Goal: Transaction & Acquisition: Purchase product/service

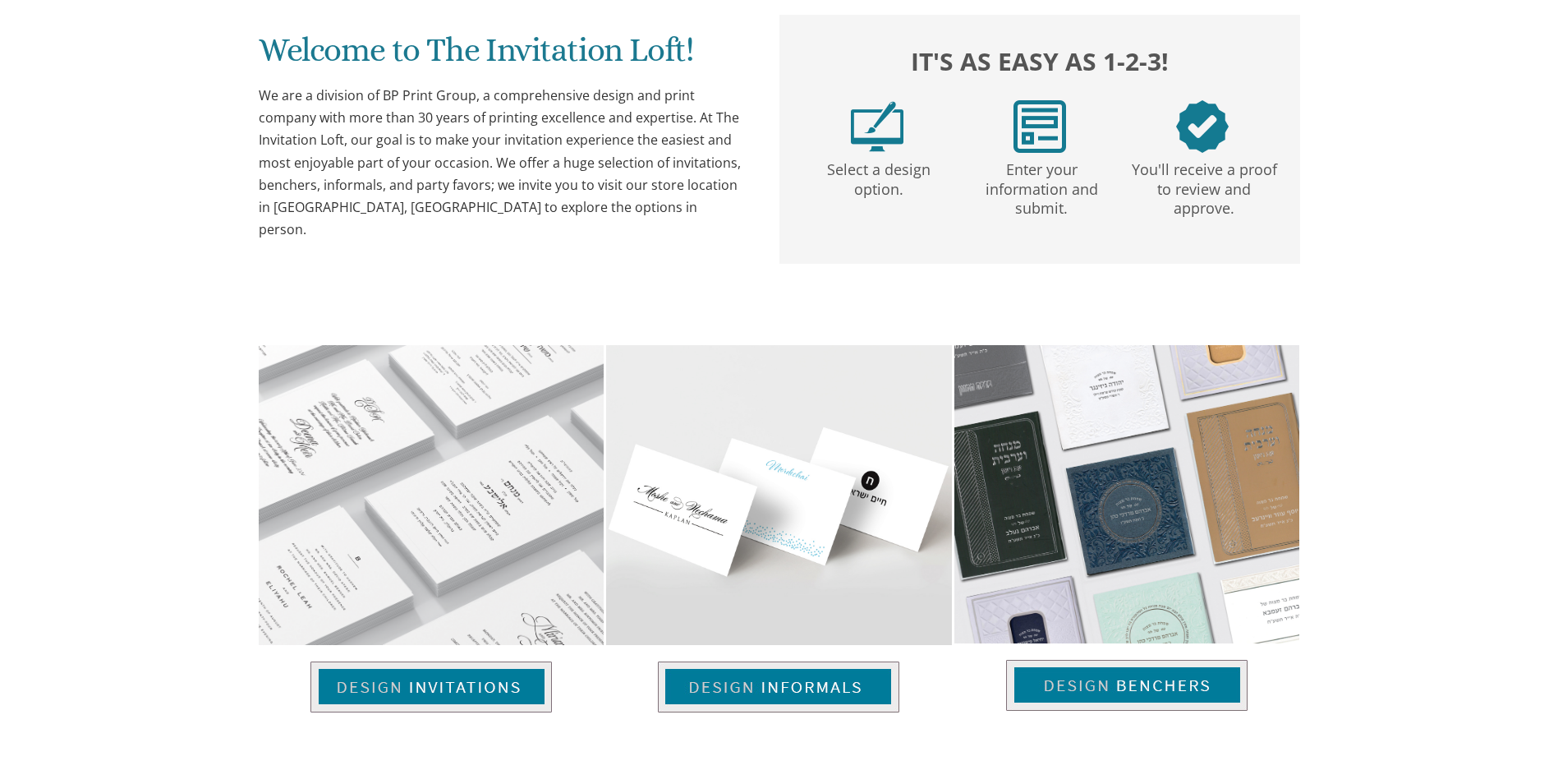
scroll to position [904, 0]
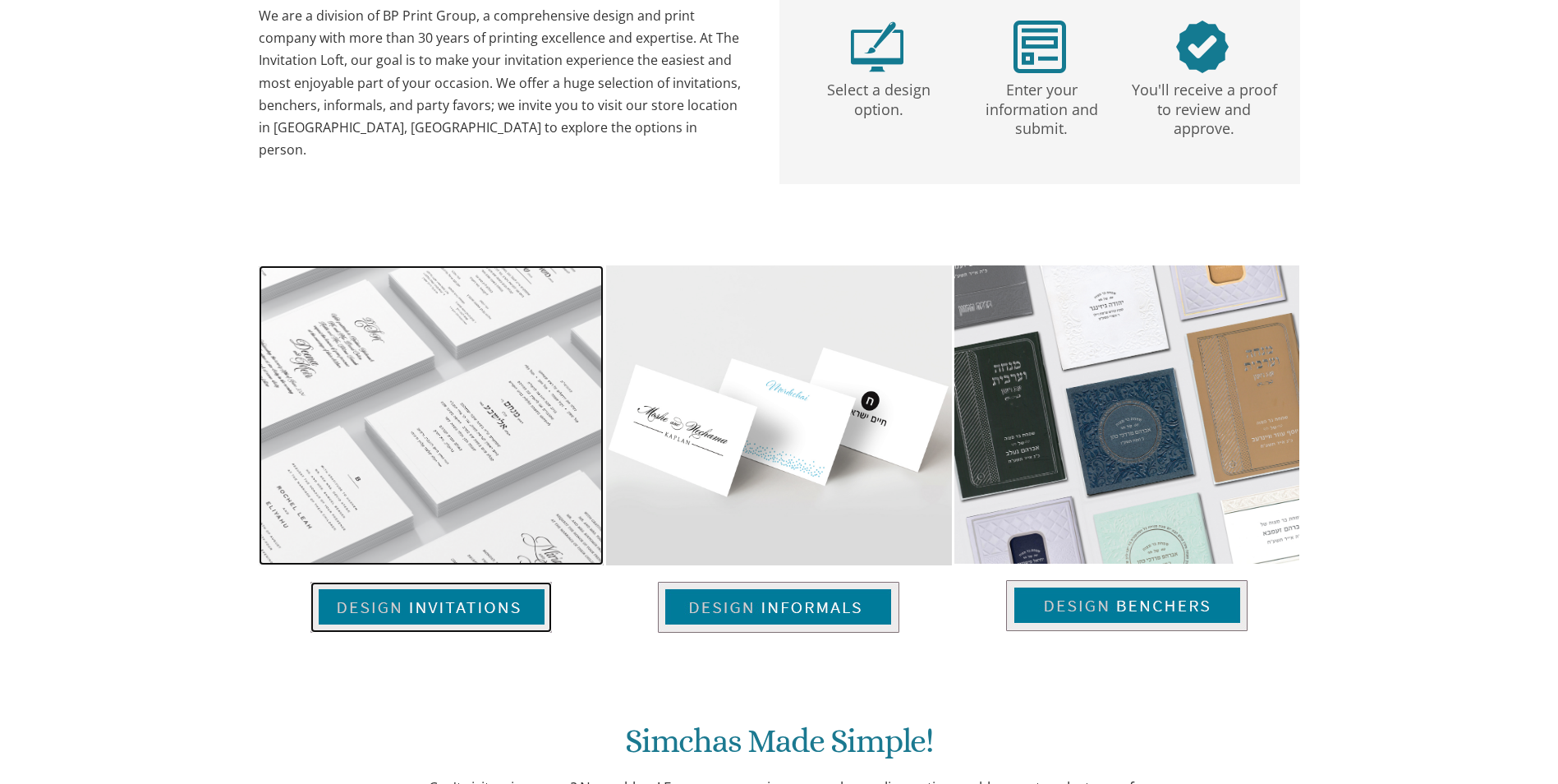
click at [419, 404] on img at bounding box center [431, 415] width 345 height 300
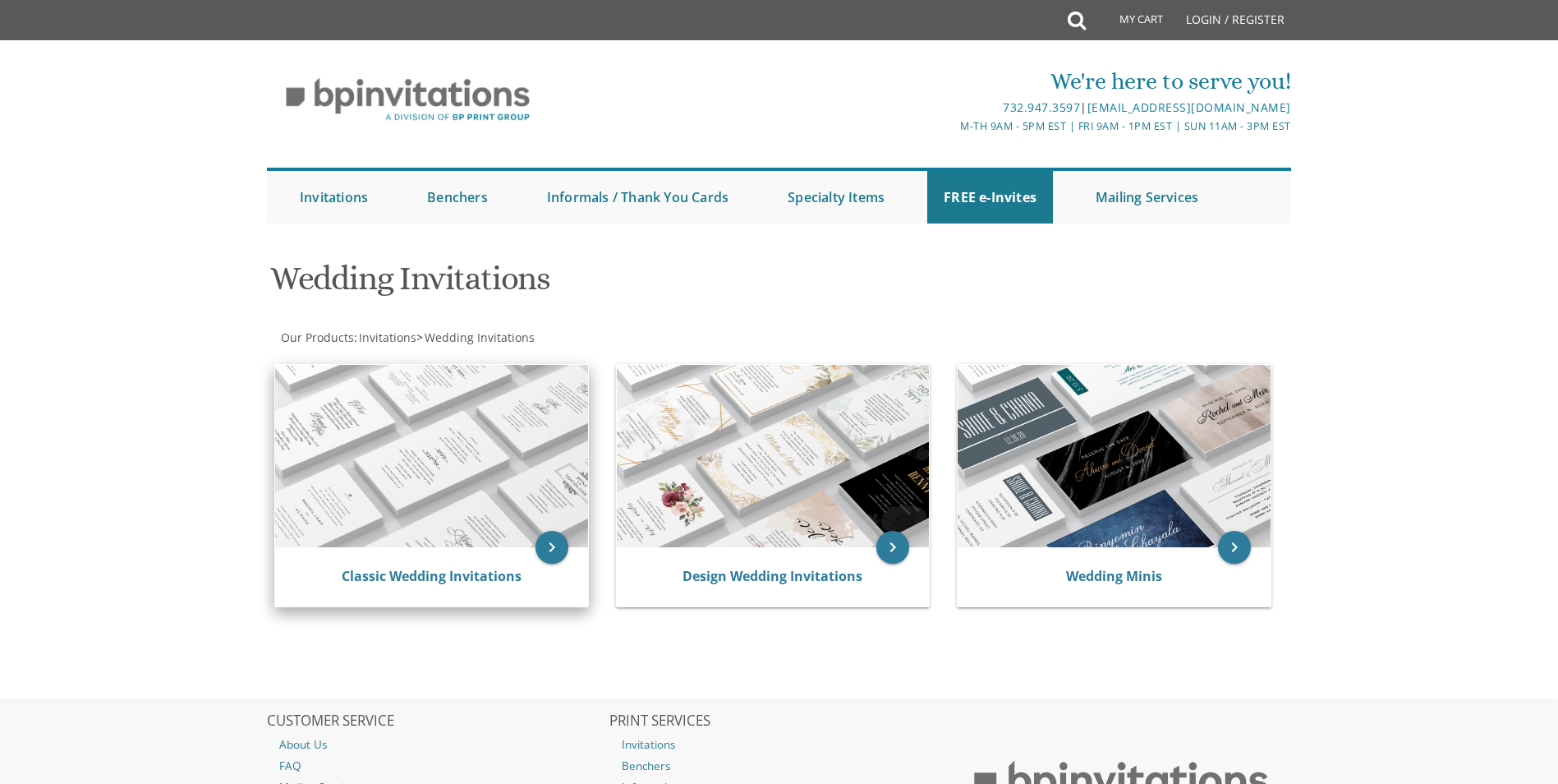
click at [441, 446] on img at bounding box center [432, 456] width 313 height 183
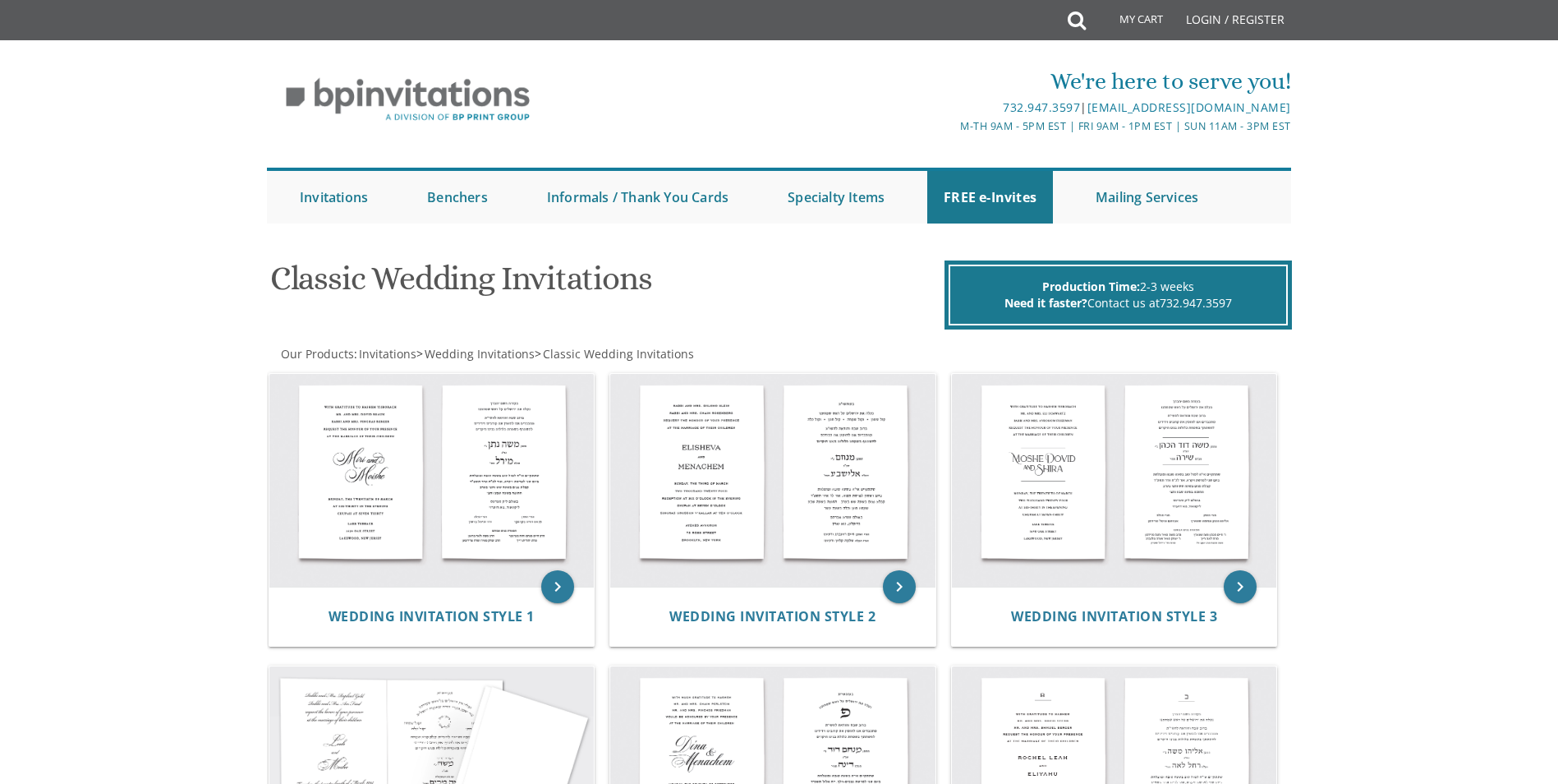
click at [441, 445] on img at bounding box center [432, 481] width 325 height 214
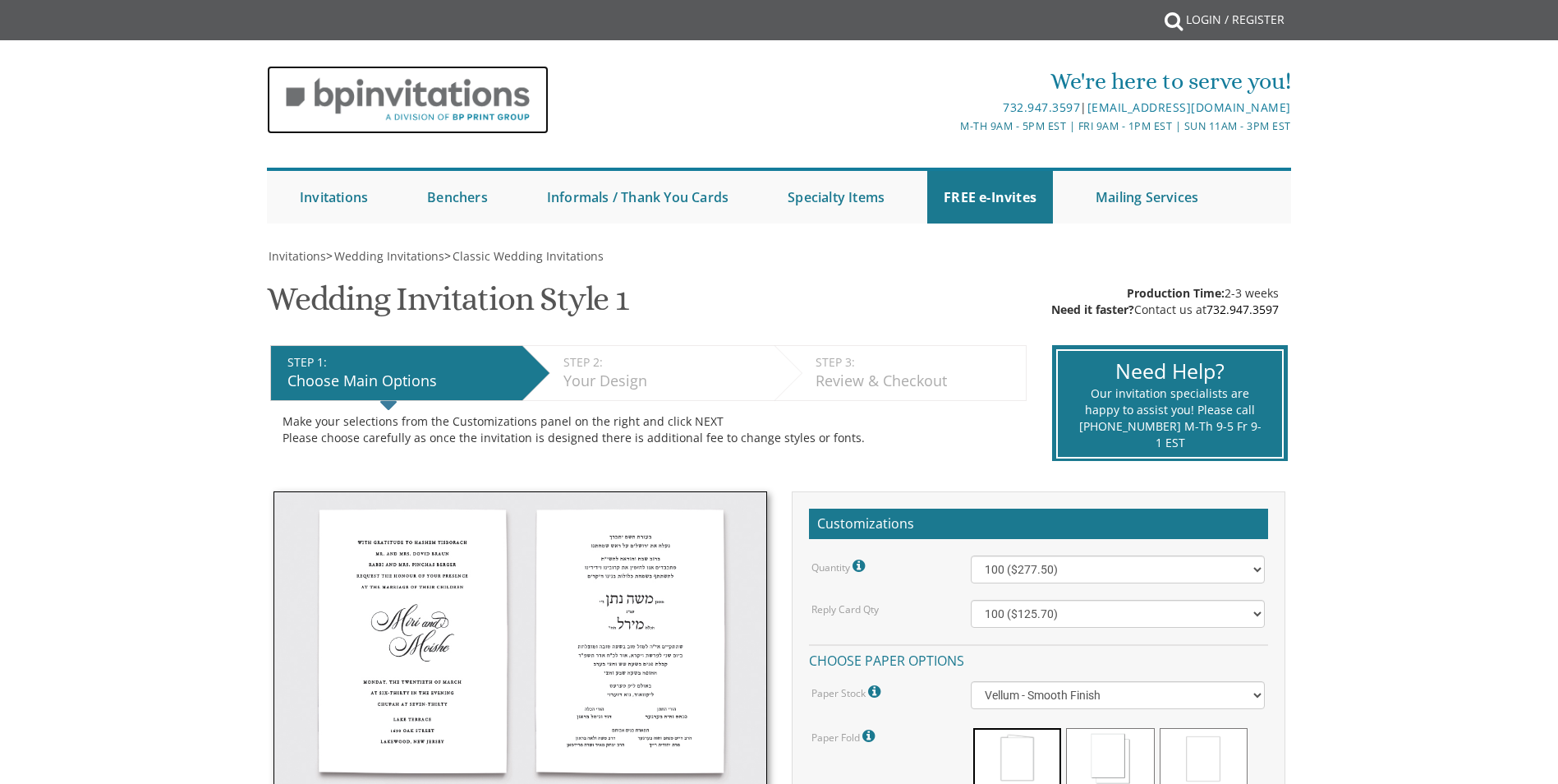
click at [536, 100] on img at bounding box center [408, 99] width 282 height 68
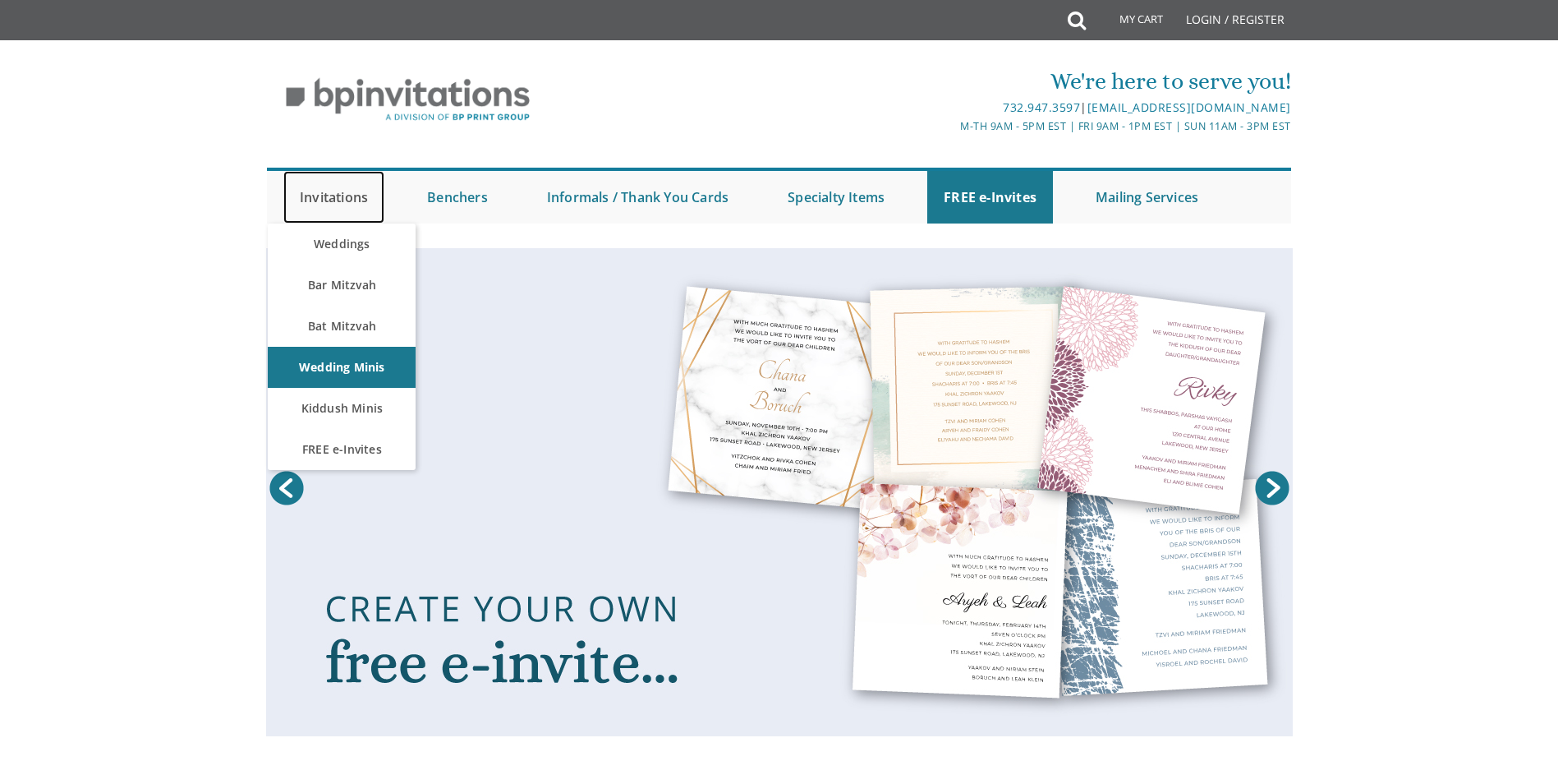
click at [367, 209] on link "Invitations" at bounding box center [334, 197] width 101 height 52
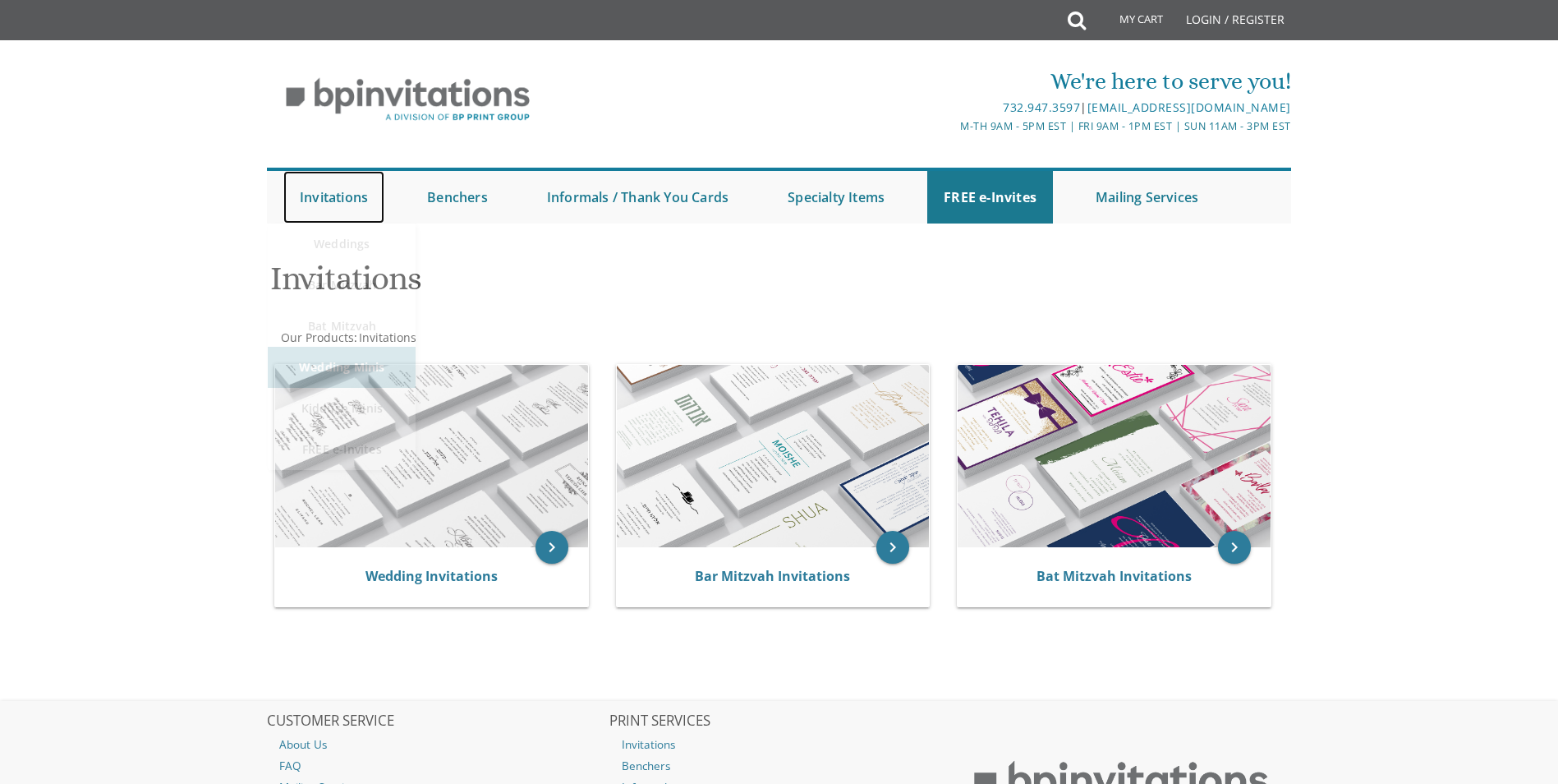
click at [367, 209] on link "Invitations" at bounding box center [334, 197] width 101 height 52
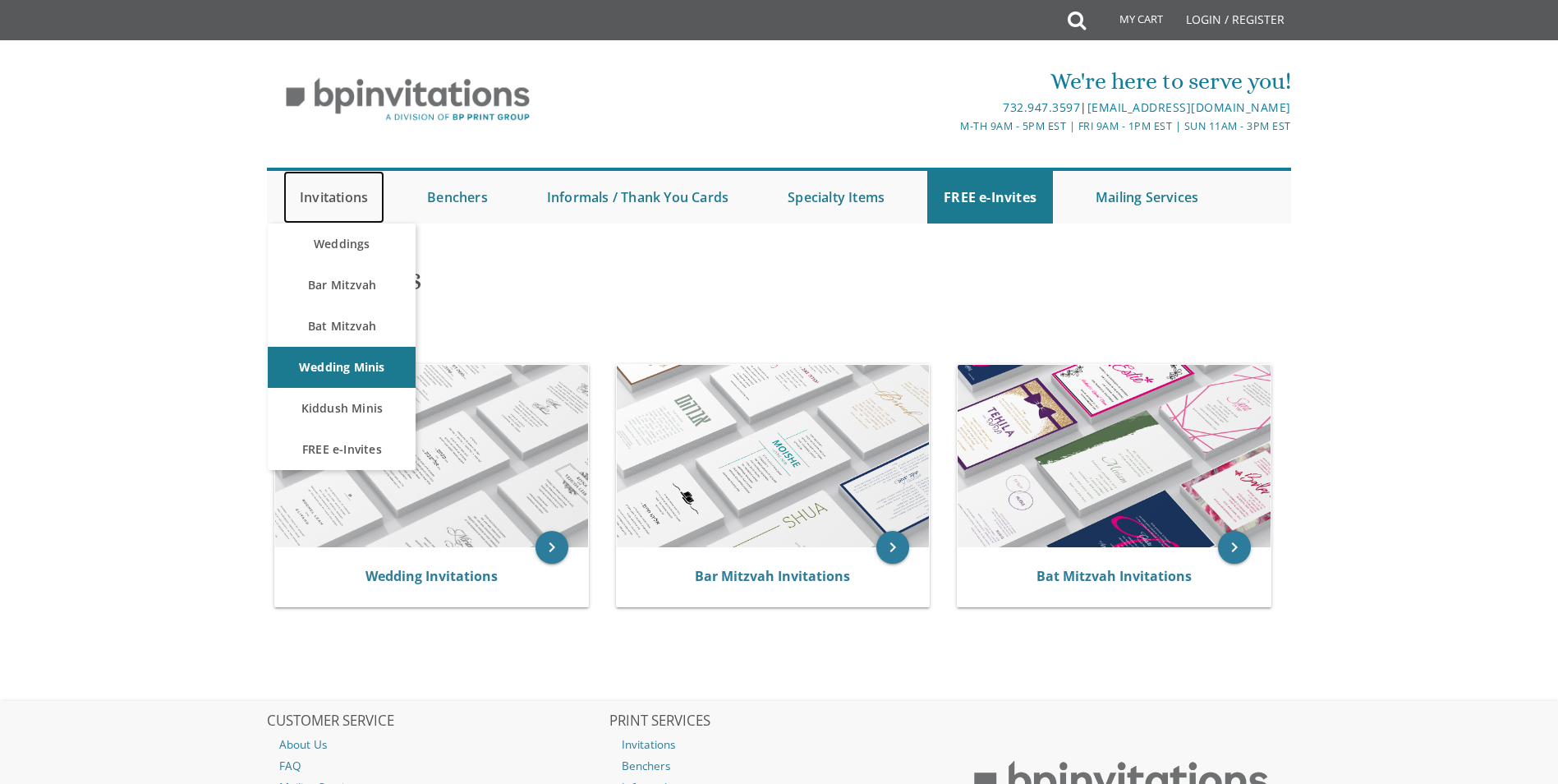
click at [333, 197] on link "Invitations" at bounding box center [334, 197] width 101 height 52
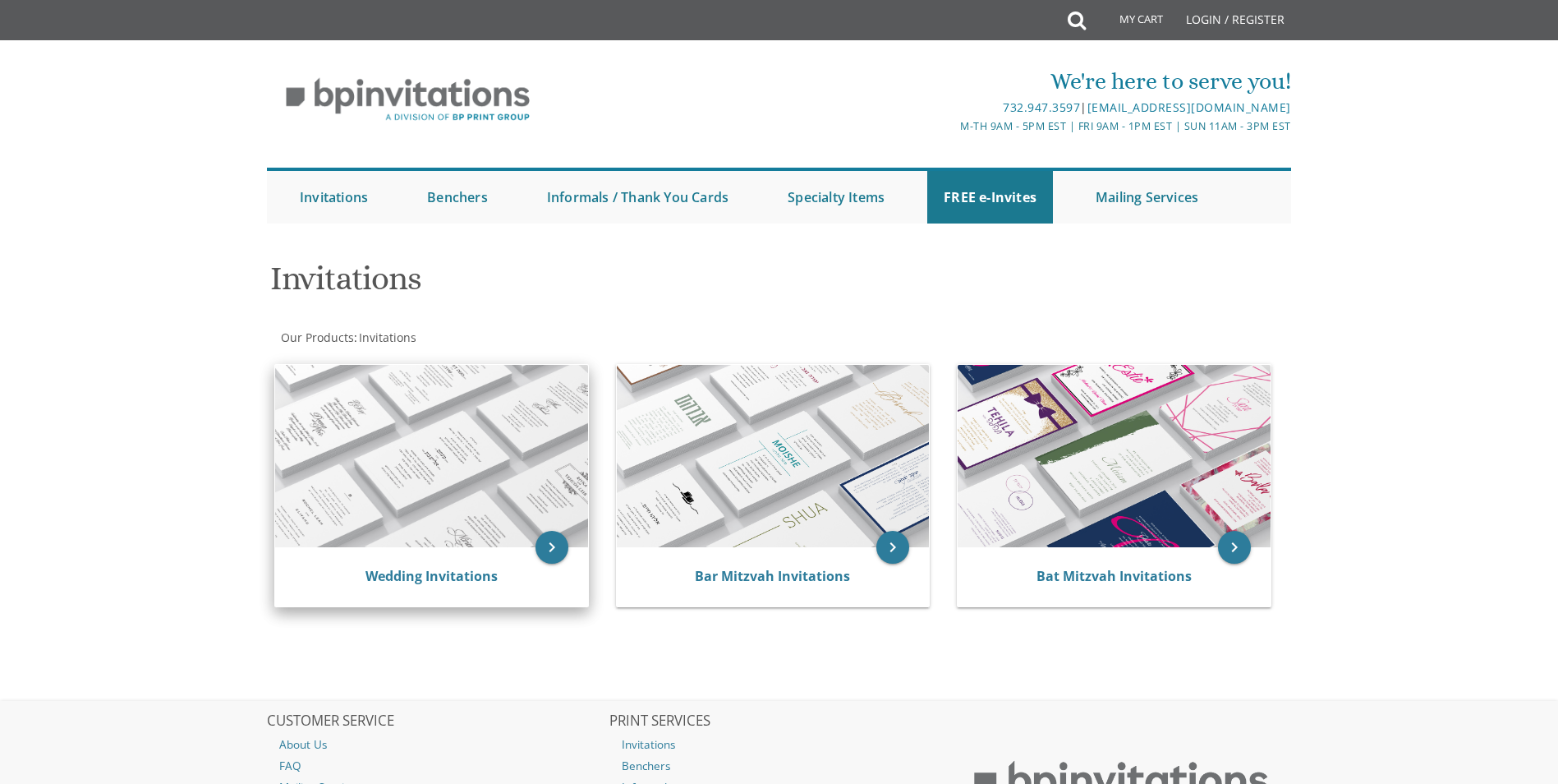
click at [354, 471] on img at bounding box center [432, 456] width 313 height 183
